Goal: Check status: Check status

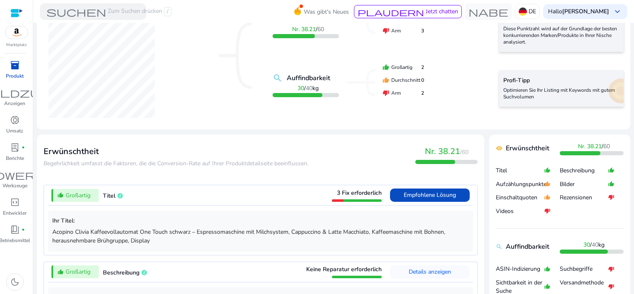
scroll to position [17, 0]
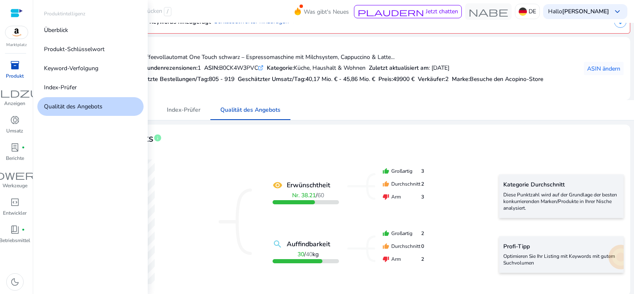
click at [12, 66] on span "inventory_2" at bounding box center [15, 65] width 10 height 10
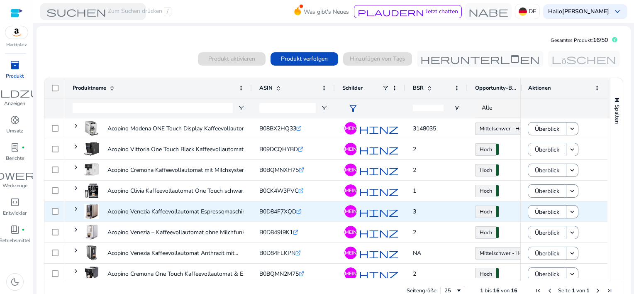
scroll to position [172, 0]
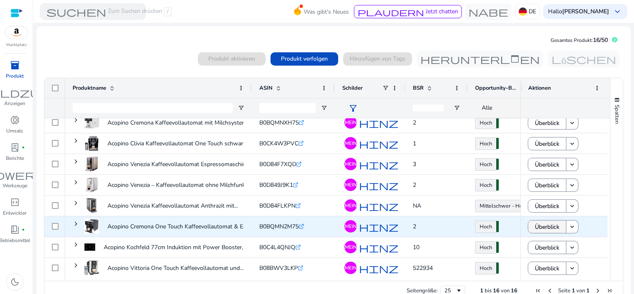
click at [544, 224] on span "Überblick" at bounding box center [547, 226] width 24 height 17
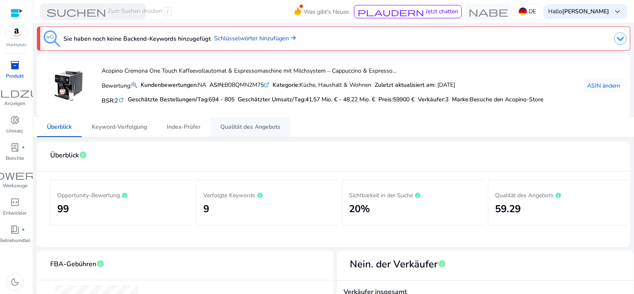
click at [245, 132] on span "Qualität des Angebots" at bounding box center [250, 127] width 60 height 20
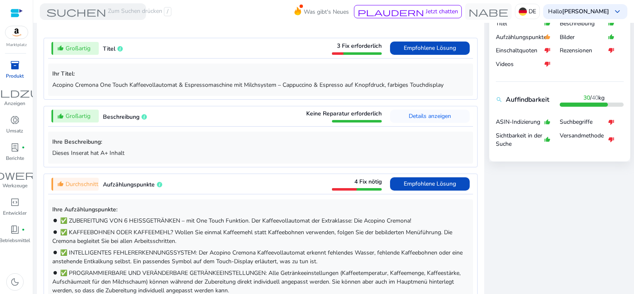
scroll to position [332, 0]
